Goal: Task Accomplishment & Management: Use online tool/utility

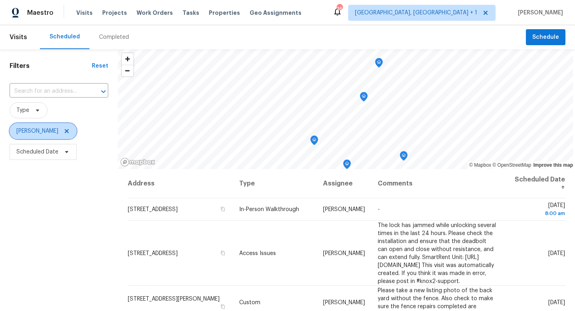
click at [65, 131] on icon at bounding box center [66, 131] width 6 height 6
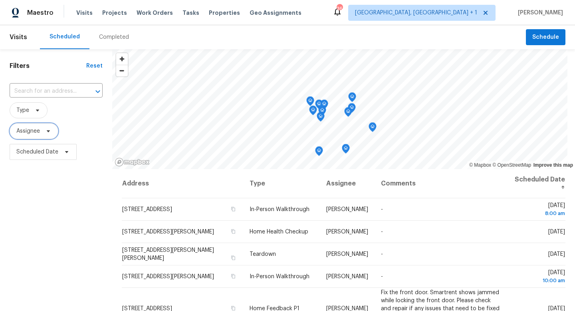
click at [49, 135] on span "Assignee" at bounding box center [34, 131] width 49 height 16
type input "martin chagolla"
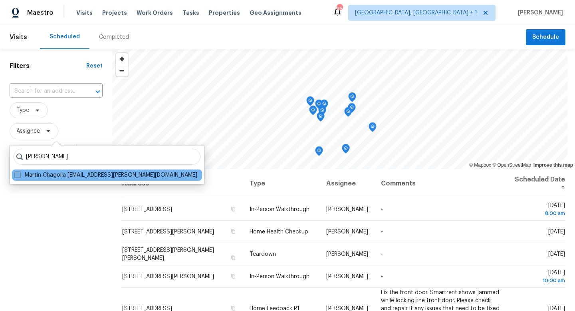
click at [21, 175] on label "Martin Chagolla martin.chagolla@opendoor.com" at bounding box center [105, 175] width 183 height 8
click at [20, 175] on input "Martin Chagolla martin.chagolla@opendoor.com" at bounding box center [16, 173] width 5 height 5
checkbox input "true"
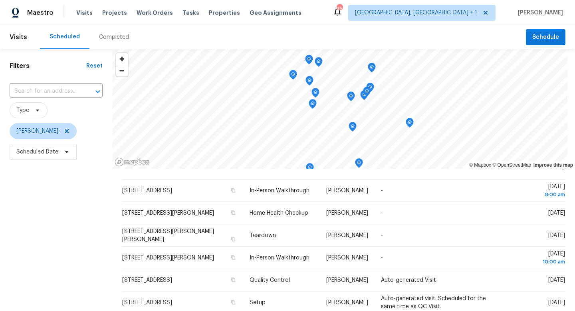
scroll to position [8, 0]
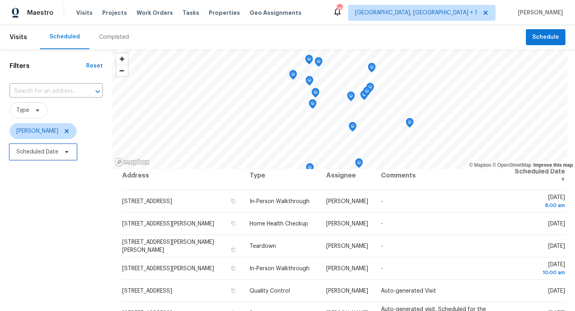
click at [63, 149] on icon at bounding box center [66, 152] width 6 height 6
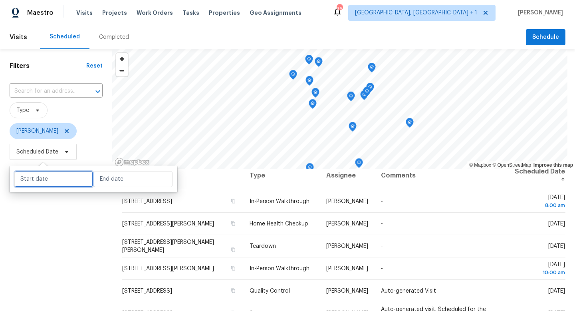
select select "8"
select select "2025"
select select "9"
select select "2025"
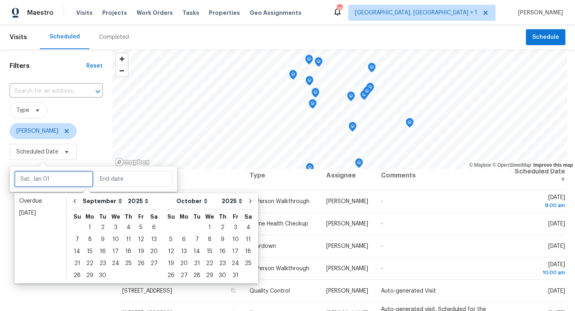
click at [48, 171] on input "text" at bounding box center [53, 179] width 79 height 16
click at [130, 228] on div "4" at bounding box center [128, 227] width 12 height 11
type input "Thu, Sep 04"
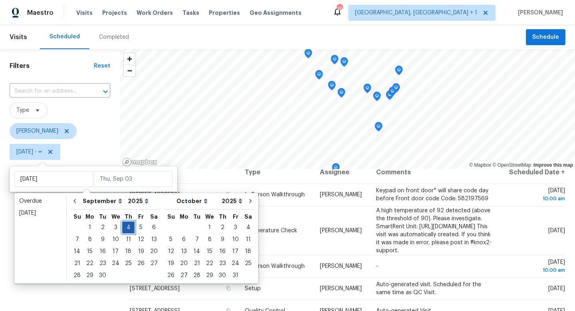
click at [130, 228] on div "4" at bounding box center [128, 227] width 12 height 11
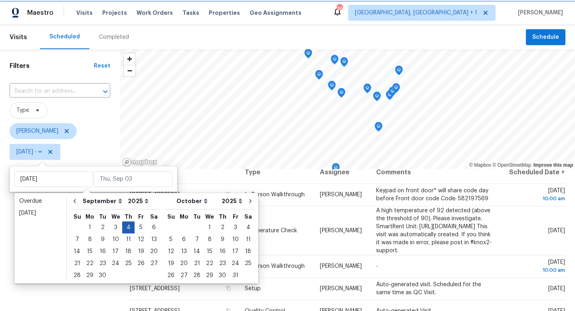
type input "Thu, Sep 04"
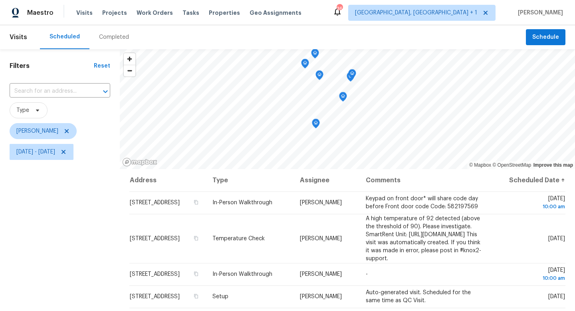
click at [303, 63] on icon "Map marker" at bounding box center [304, 63] width 7 height 9
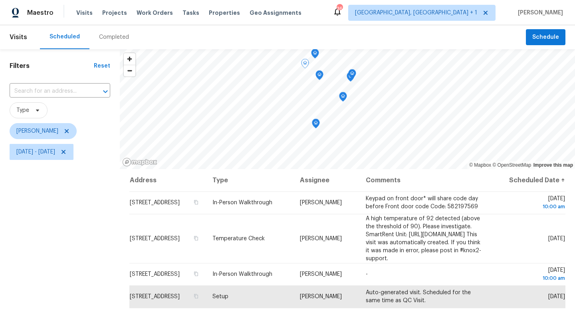
click at [314, 54] on icon "Map marker" at bounding box center [314, 53] width 7 height 9
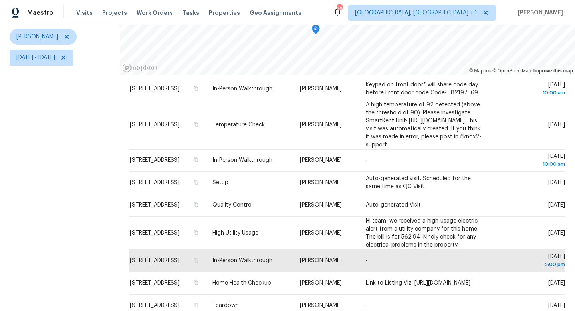
scroll to position [103, 0]
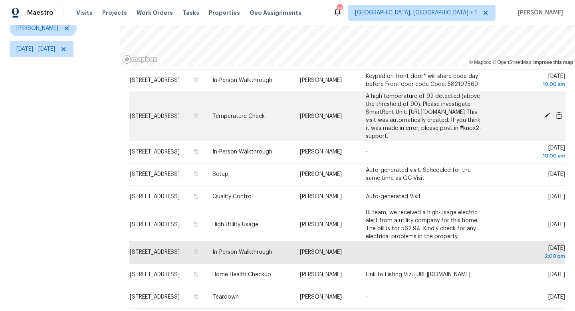
click at [546, 112] on icon at bounding box center [547, 115] width 6 height 6
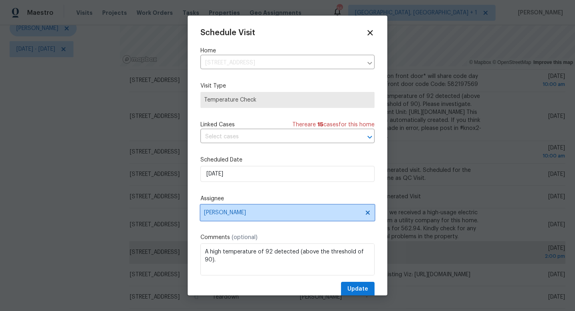
click at [254, 212] on span "[PERSON_NAME]" at bounding box center [282, 212] width 157 height 6
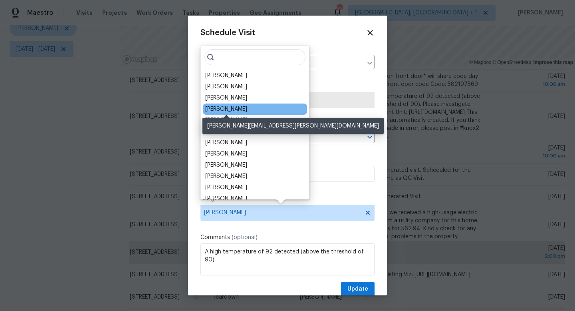
click at [238, 107] on div "[PERSON_NAME]" at bounding box center [226, 109] width 42 height 8
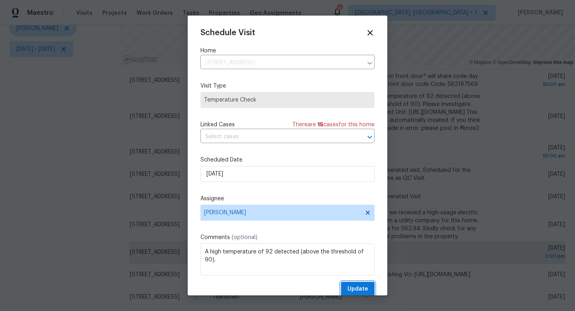
click at [362, 287] on span "Update" at bounding box center [357, 289] width 21 height 10
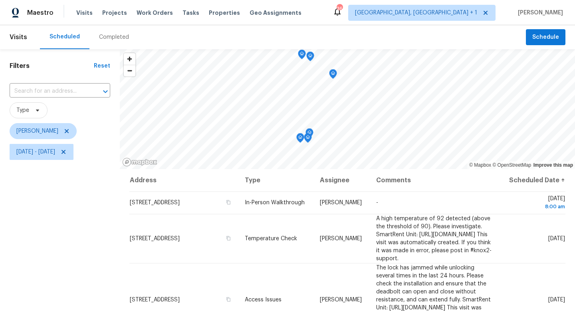
click at [334, 75] on icon "Map marker" at bounding box center [332, 73] width 7 height 9
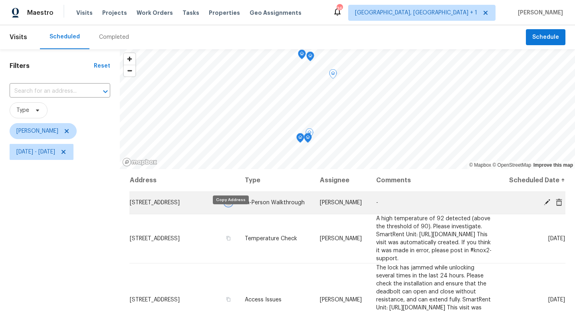
click at [230, 204] on icon "button" at bounding box center [229, 202] width 4 height 4
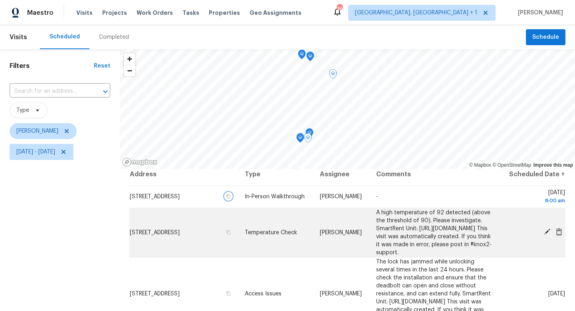
scroll to position [20, 0]
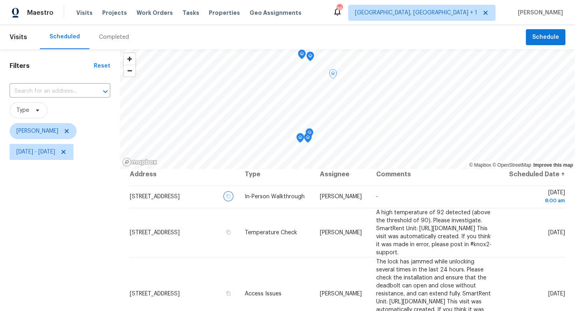
click at [299, 139] on icon "Map marker" at bounding box center [300, 137] width 7 height 9
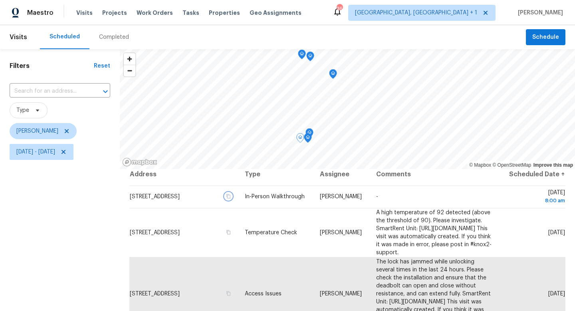
click at [309, 133] on icon "Map marker" at bounding box center [308, 138] width 8 height 10
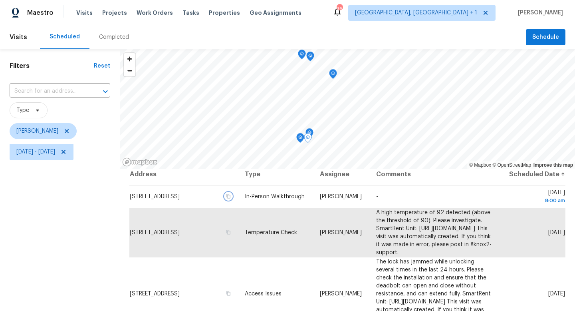
click at [309, 132] on icon "Map marker" at bounding box center [309, 133] width 2 height 2
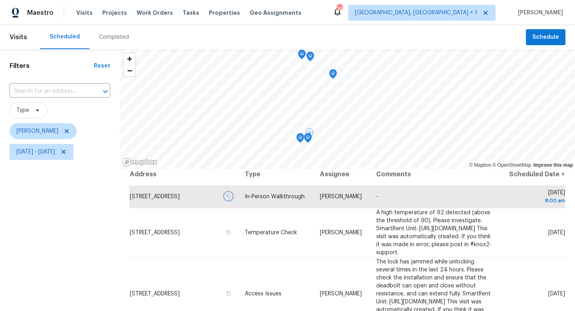
click at [307, 139] on icon "Map marker" at bounding box center [307, 137] width 7 height 9
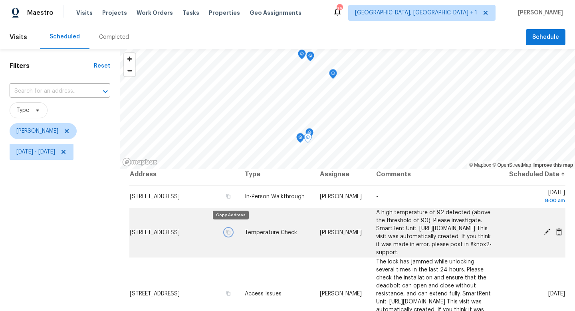
click at [231, 230] on icon "button" at bounding box center [228, 232] width 5 height 5
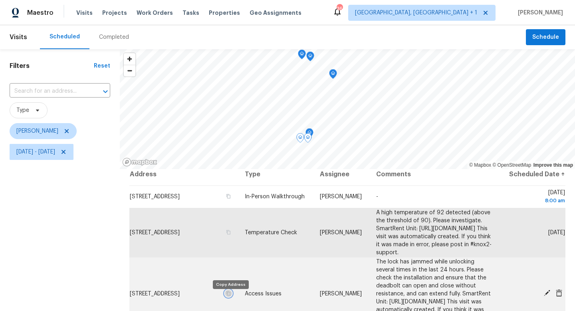
click at [230, 295] on icon "button" at bounding box center [228, 293] width 5 height 5
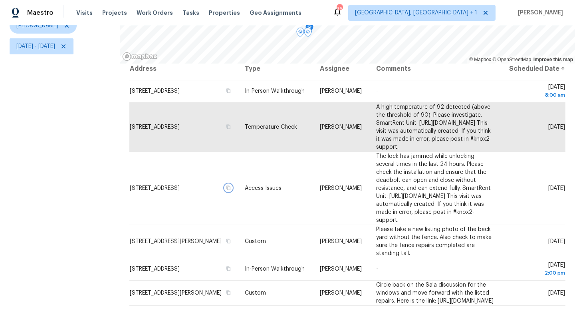
scroll to position [107, 0]
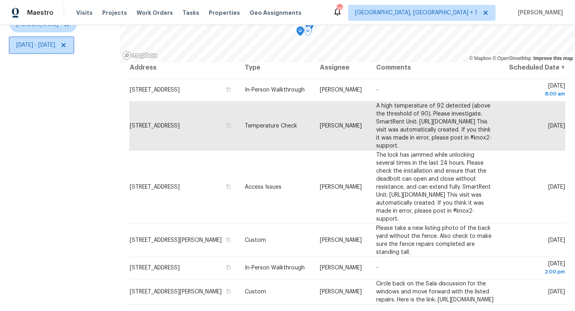
click at [55, 41] on span "Thu, Sep 04 - Thu, Sep 04" at bounding box center [35, 45] width 39 height 8
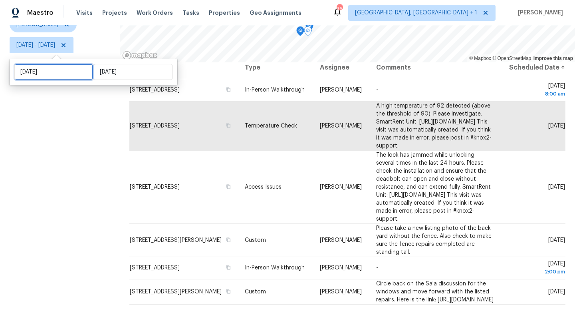
click at [74, 73] on input "Thu, Sep 04" at bounding box center [53, 72] width 79 height 16
select select "8"
select select "2025"
select select "9"
select select "2025"
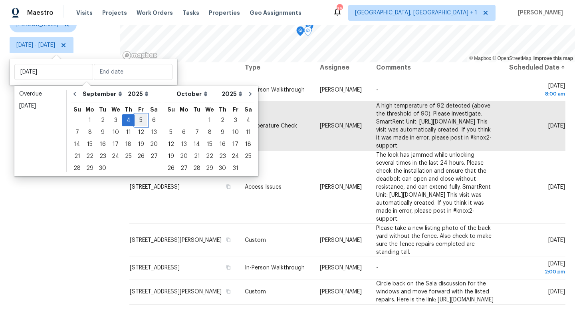
click at [135, 119] on div "5" at bounding box center [141, 120] width 13 height 11
type input "Fri, Sep 05"
type input "Thu, Sep 04"
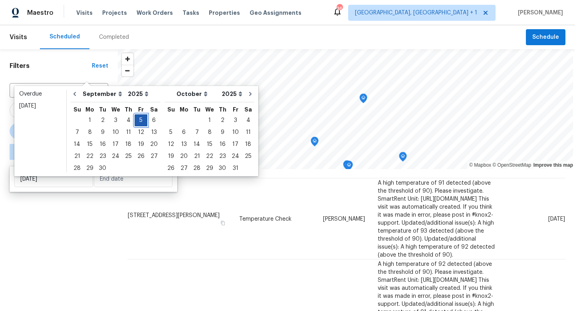
click at [135, 119] on div "5" at bounding box center [141, 120] width 13 height 11
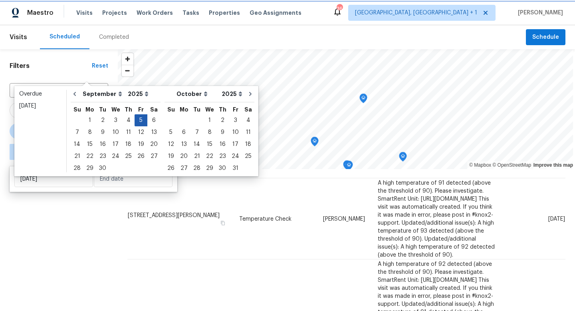
type input "Fri, Sep 05"
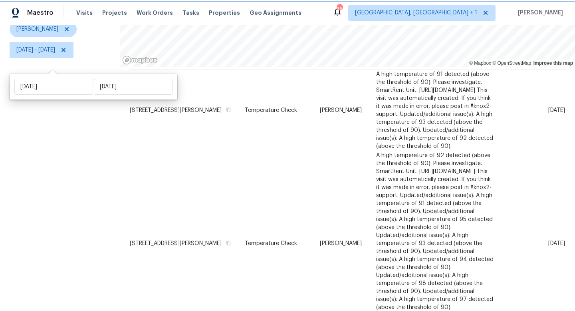
scroll to position [107, 0]
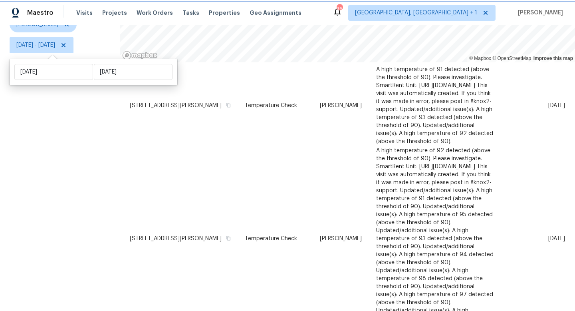
click at [29, 42] on span "Fri, Sep 05 - Fri, Sep 05" at bounding box center [35, 45] width 39 height 8
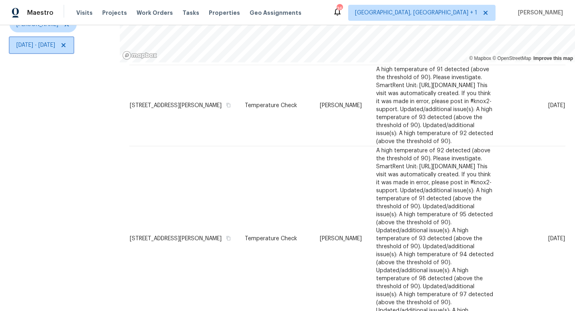
click at [34, 48] on span "Fri, Sep 05 - Fri, Sep 05" at bounding box center [35, 45] width 39 height 8
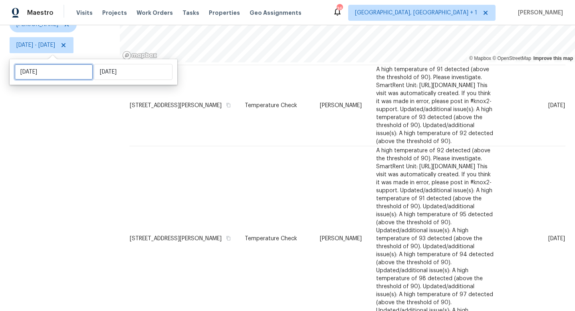
select select "8"
select select "2025"
select select "9"
select select "2025"
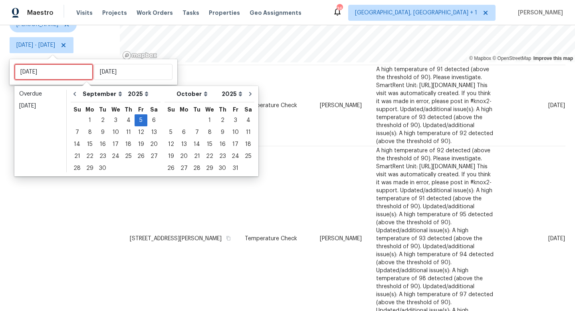
click at [47, 72] on input "Fri, Sep 05" at bounding box center [53, 72] width 79 height 16
type input "Sun, Sep 07"
type input "Thu, Sep 04"
type input "Fri, Sep 05"
type input "Thu, Sep 04"
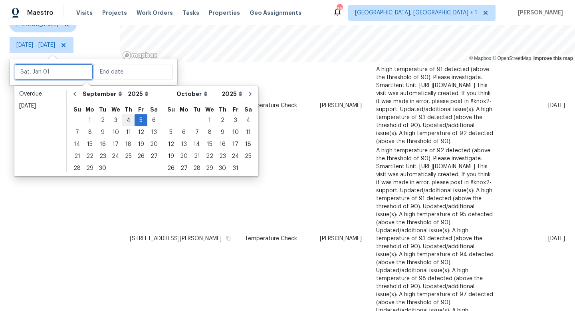
type input "Fri, Sep 05"
click at [126, 120] on div "4" at bounding box center [128, 120] width 12 height 11
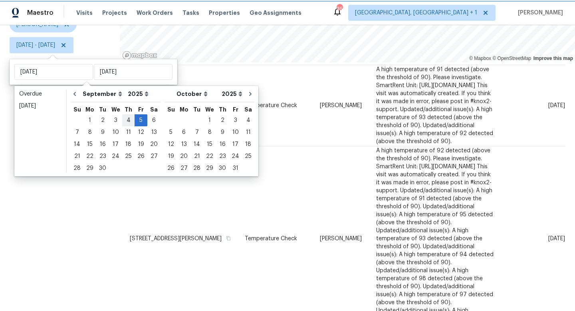
type input "Thu, Sep 04"
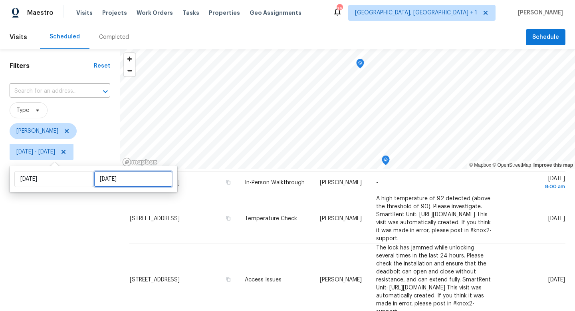
select select "8"
select select "2025"
select select "9"
select select "2025"
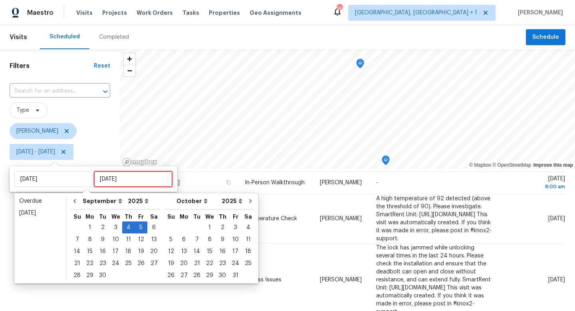
click at [98, 177] on input "Fri, Sep 05" at bounding box center [133, 179] width 79 height 16
click at [125, 224] on div "4" at bounding box center [128, 227] width 12 height 11
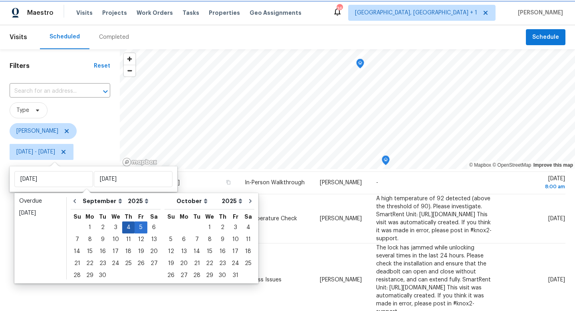
type input "Thu, Sep 04"
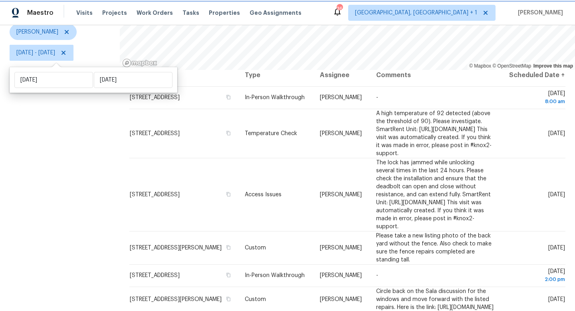
scroll to position [107, 0]
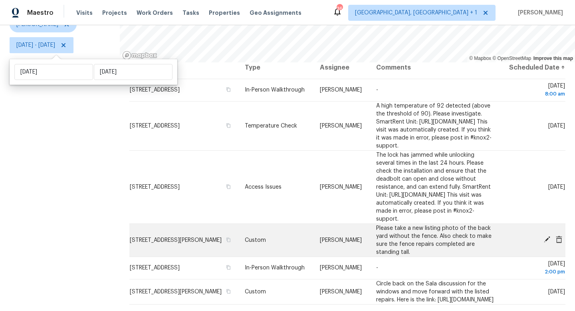
click at [548, 238] on icon at bounding box center [546, 239] width 7 height 7
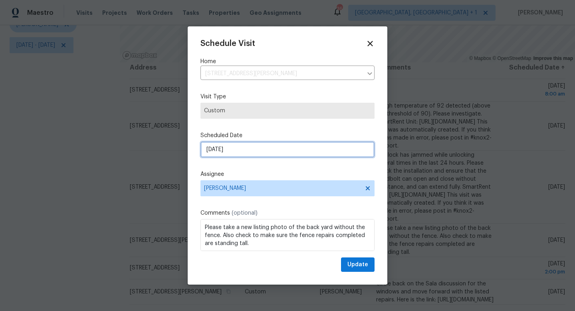
click at [303, 151] on input "9/4/2025" at bounding box center [287, 149] width 174 height 16
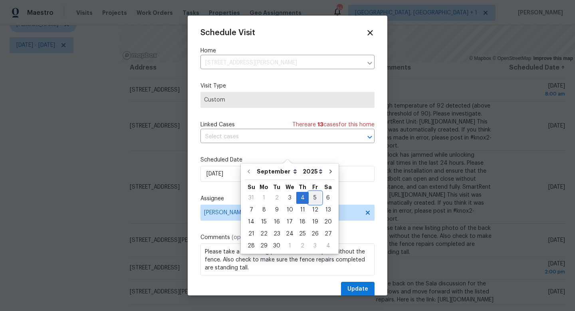
click at [311, 195] on div "5" at bounding box center [315, 197] width 13 height 11
type input "9/5/2025"
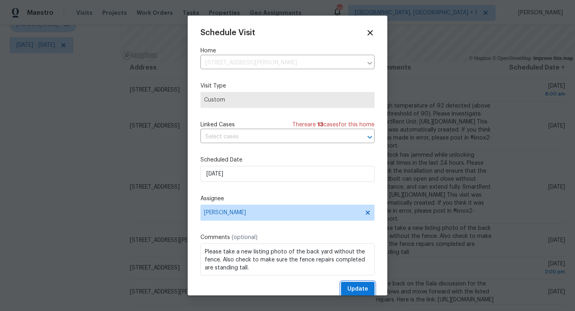
click at [356, 287] on span "Update" at bounding box center [357, 289] width 21 height 10
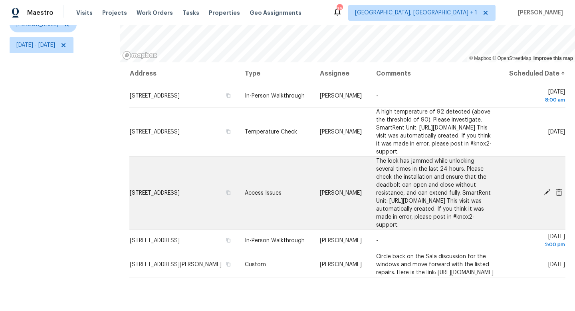
scroll to position [0, 0]
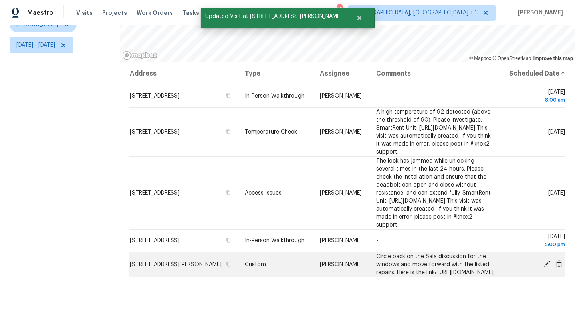
click at [545, 267] on icon at bounding box center [547, 263] width 6 height 6
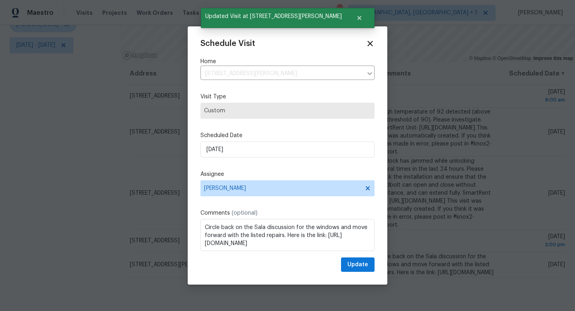
click at [287, 173] on label "Assignee" at bounding box center [287, 174] width 174 height 8
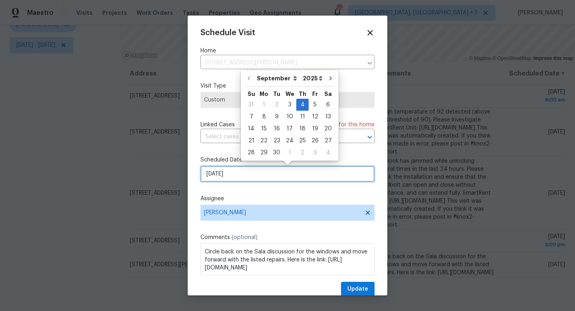
click at [287, 173] on input "9/4/2025" at bounding box center [287, 174] width 174 height 16
click at [313, 106] on div "5" at bounding box center [315, 104] width 13 height 11
type input "9/5/2025"
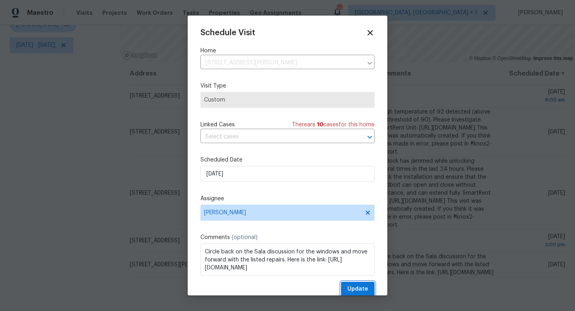
click at [355, 286] on span "Update" at bounding box center [357, 289] width 21 height 10
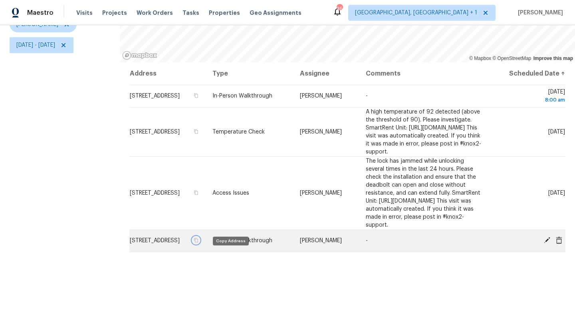
click at [198, 242] on icon "button" at bounding box center [196, 240] width 4 height 4
click at [198, 242] on icon "button" at bounding box center [196, 240] width 5 height 5
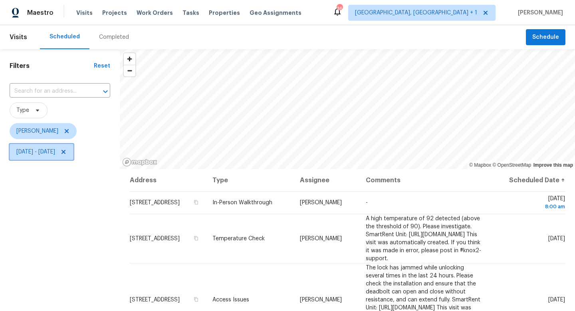
click at [65, 151] on icon at bounding box center [63, 152] width 4 height 4
